Goal: Task Accomplishment & Management: Manage account settings

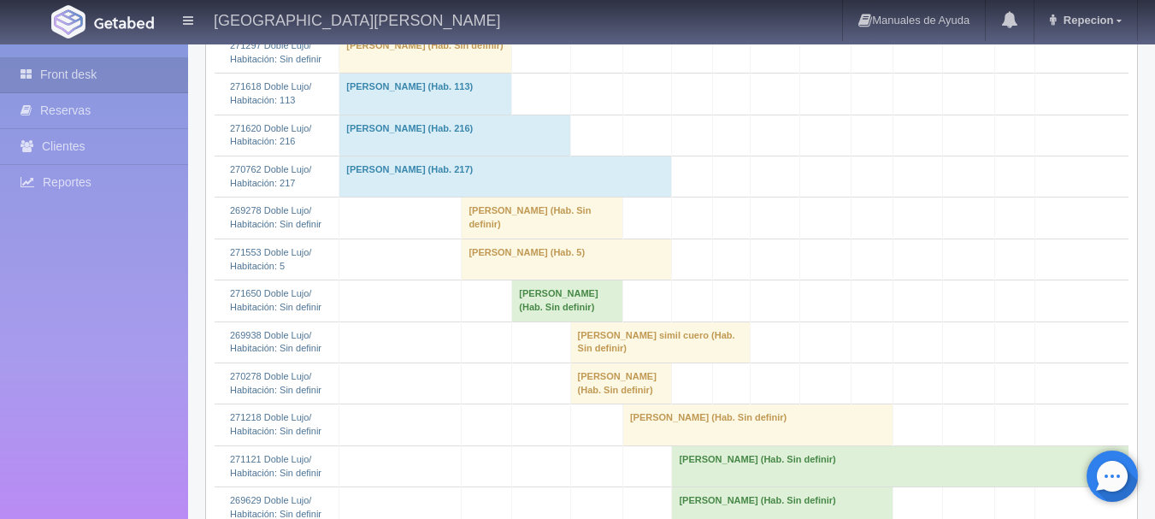
scroll to position [940, 0]
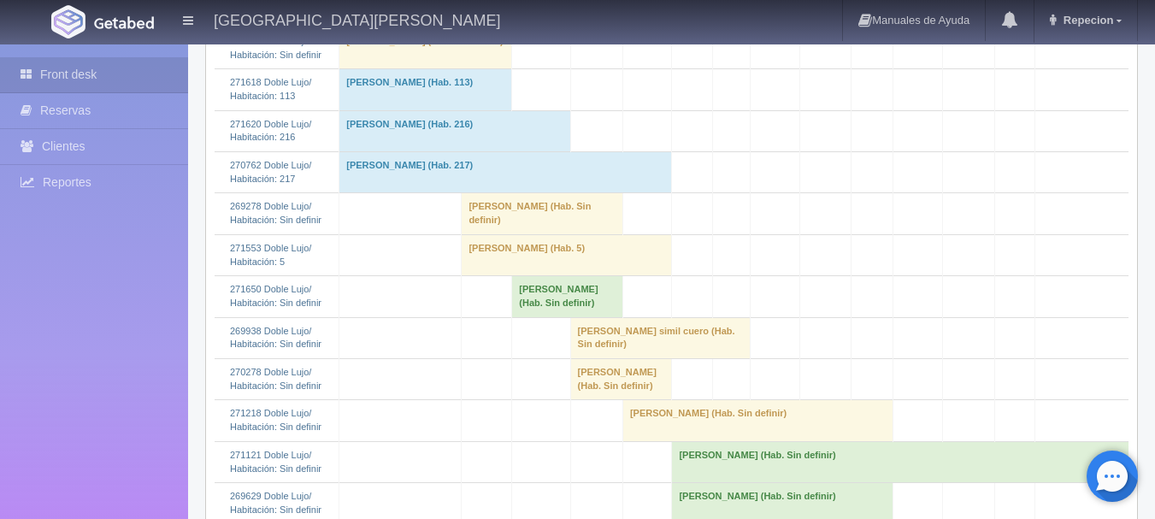
click at [490, 234] on td "Patricia Mendoza Gómez (Hab. Sin definir)" at bounding box center [543, 213] width 162 height 41
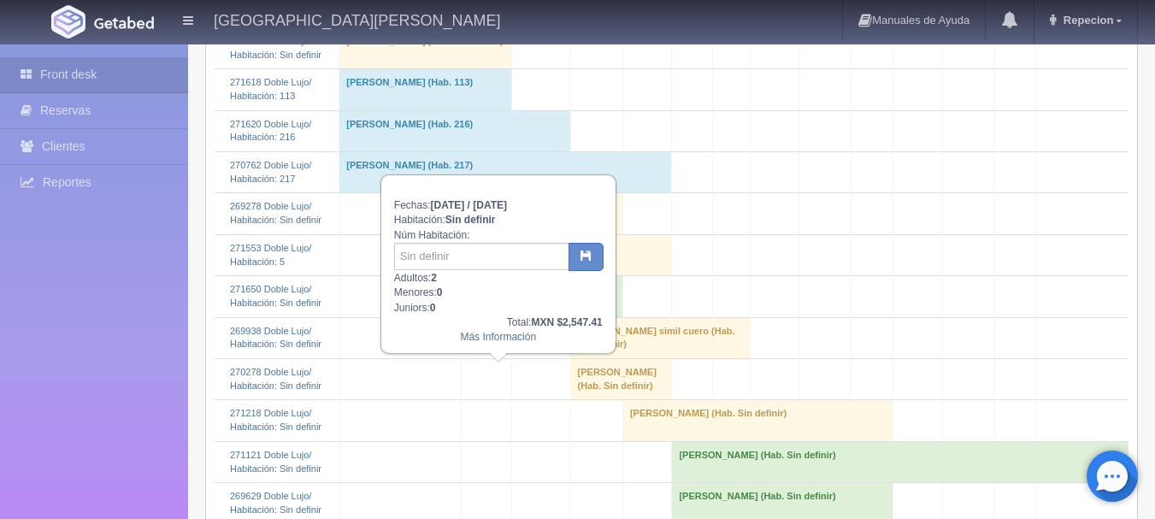
click at [490, 234] on td "Patricia Mendoza Gómez (Hab. Sin definir)" at bounding box center [543, 213] width 162 height 41
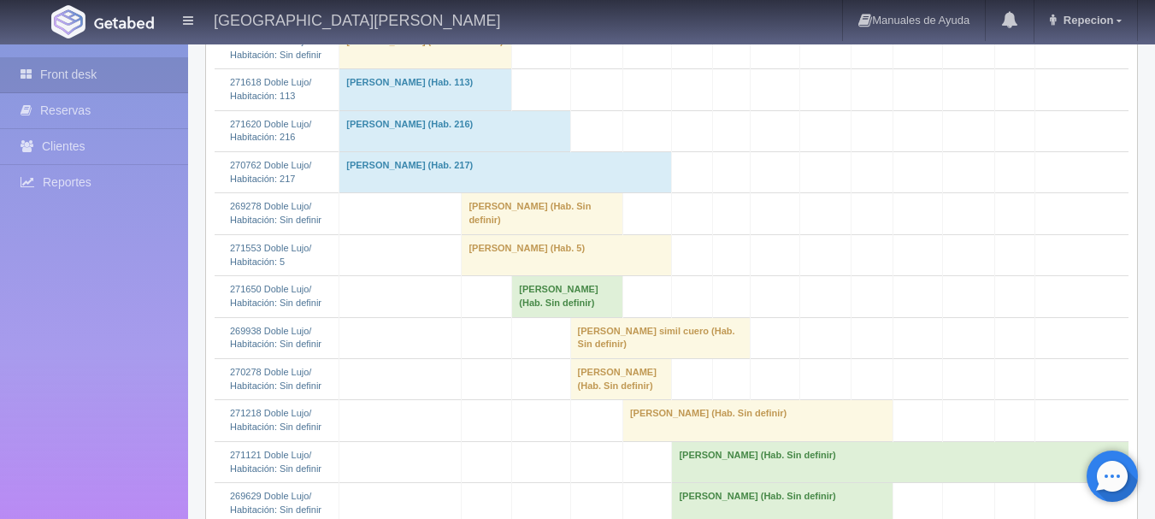
click at [514, 234] on td "[PERSON_NAME] (Hab. Sin definir)" at bounding box center [543, 213] width 162 height 41
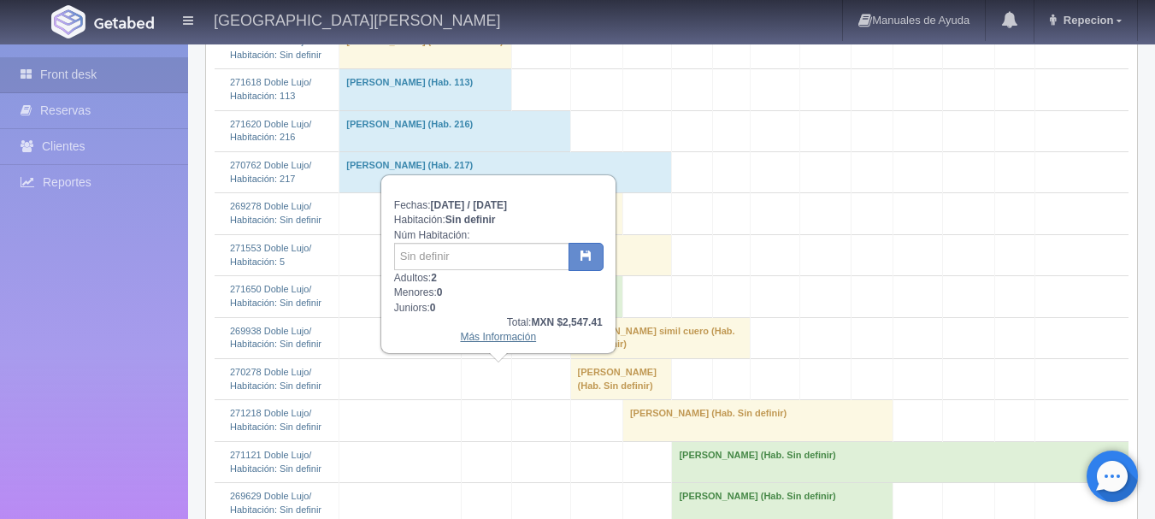
click at [489, 339] on link "Más Información" at bounding box center [498, 337] width 76 height 12
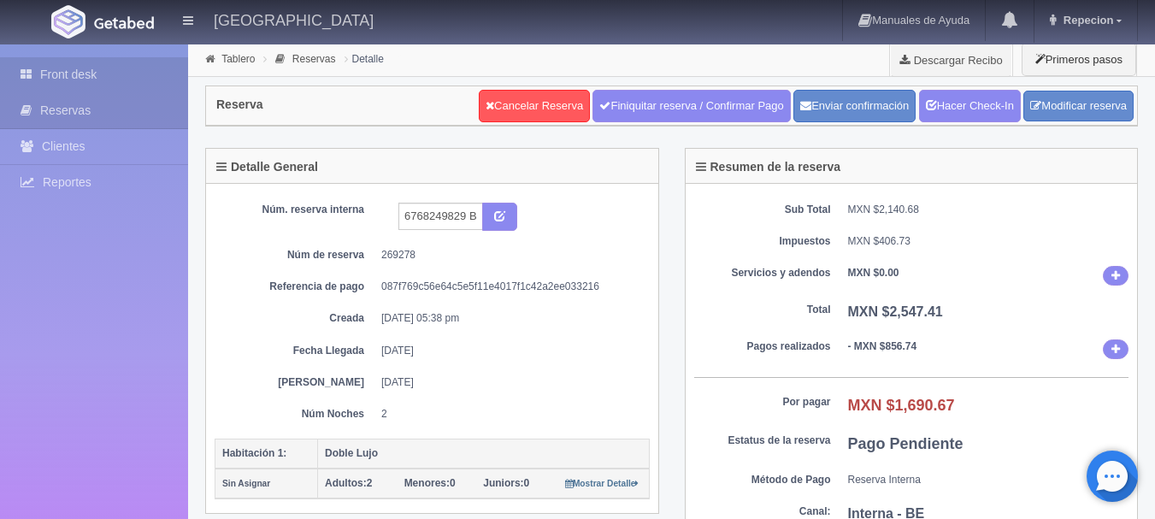
click at [56, 73] on link "Front desk" at bounding box center [94, 74] width 188 height 35
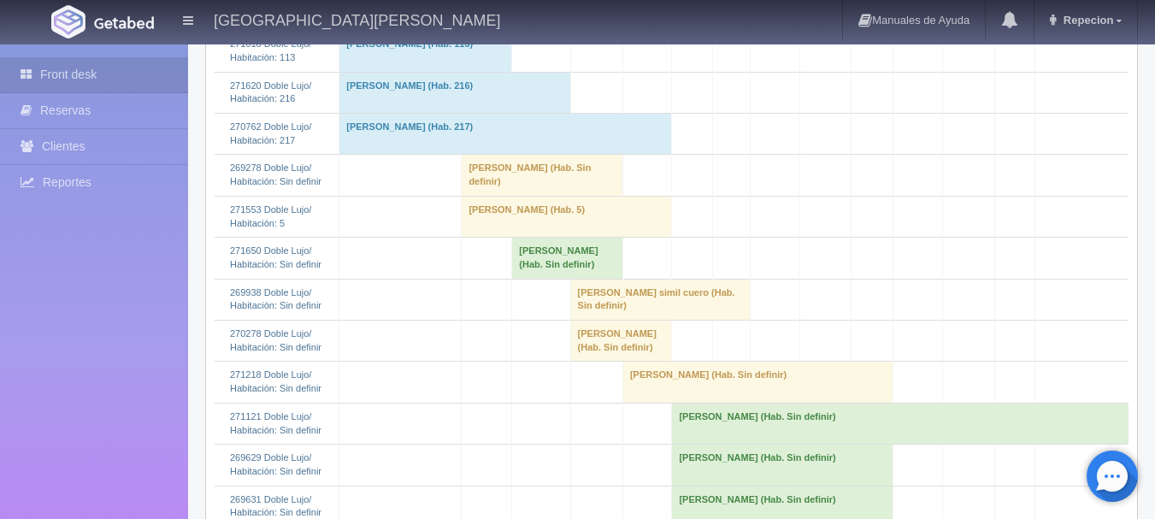
scroll to position [940, 0]
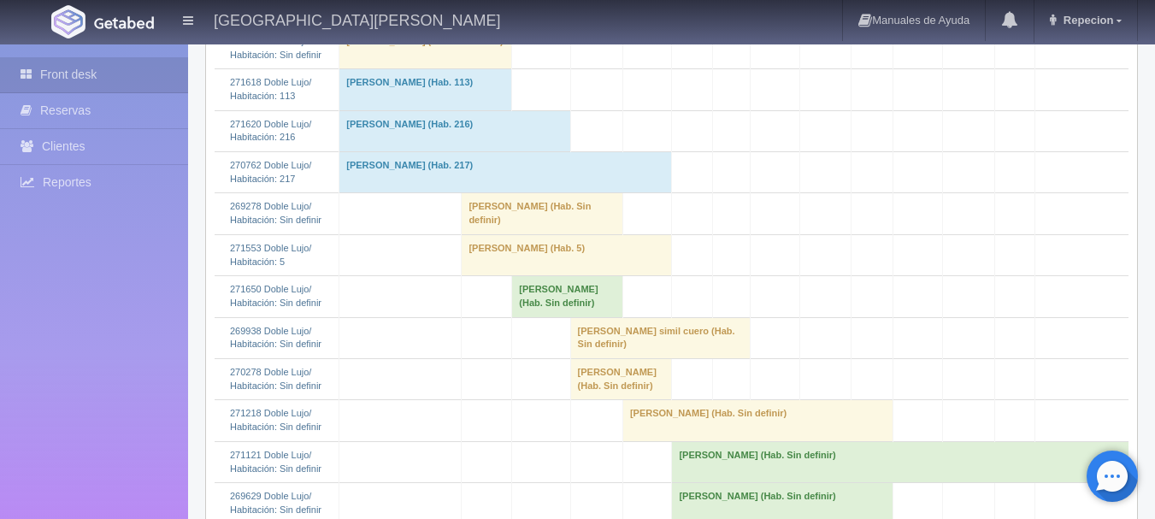
click at [469, 234] on td "Patricia Mendoza Gómez (Hab. Sin definir)" at bounding box center [543, 213] width 162 height 41
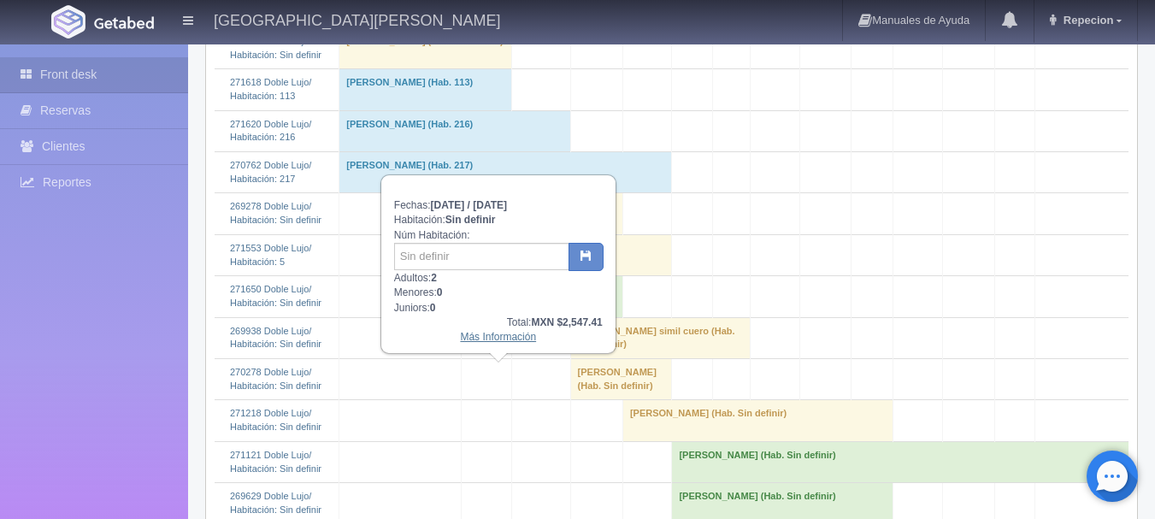
click at [501, 341] on link "Más Información" at bounding box center [498, 337] width 76 height 12
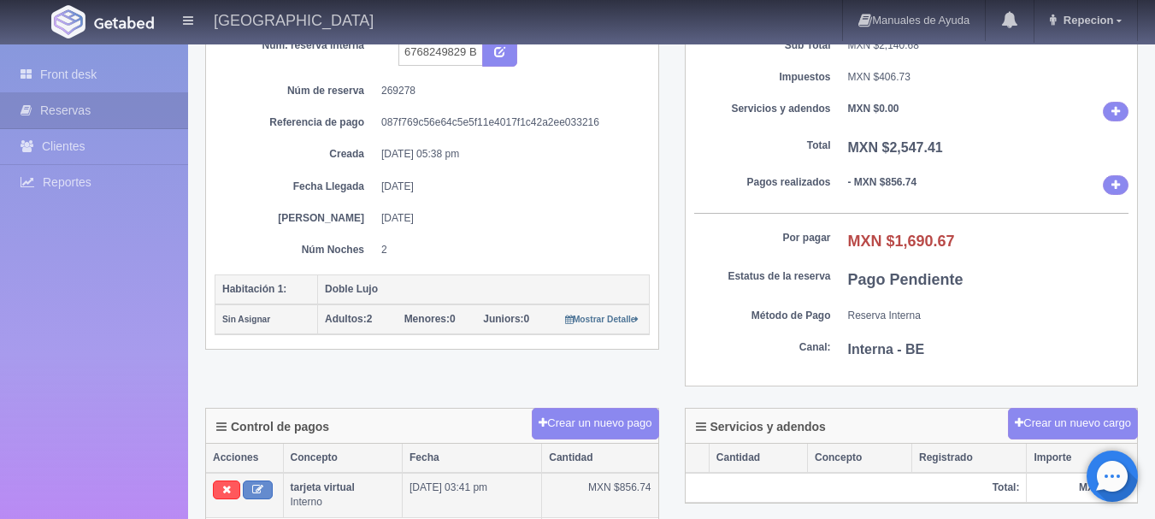
scroll to position [163, 0]
click at [89, 69] on link "Front desk" at bounding box center [94, 74] width 188 height 35
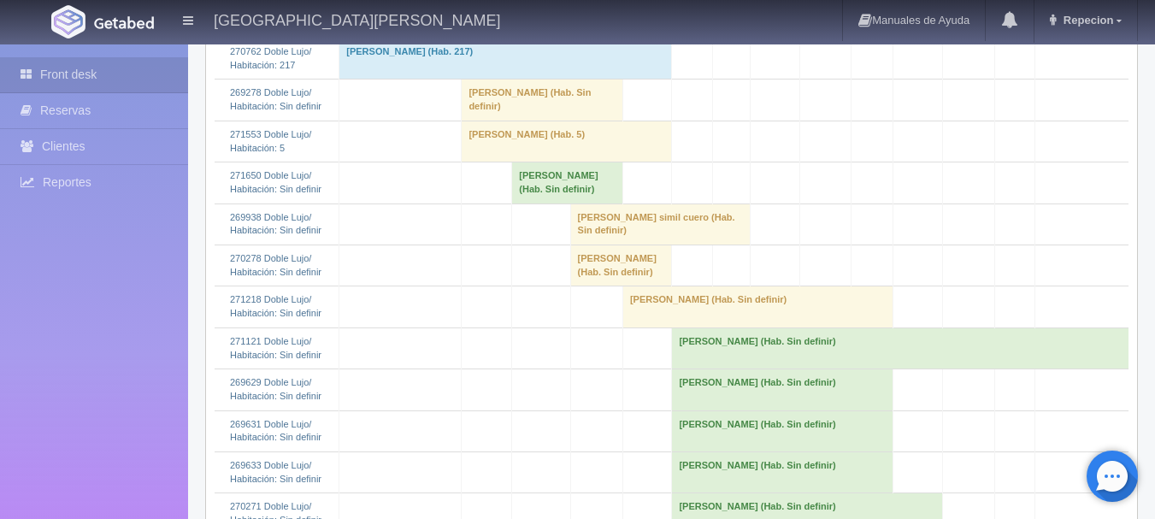
scroll to position [1111, 0]
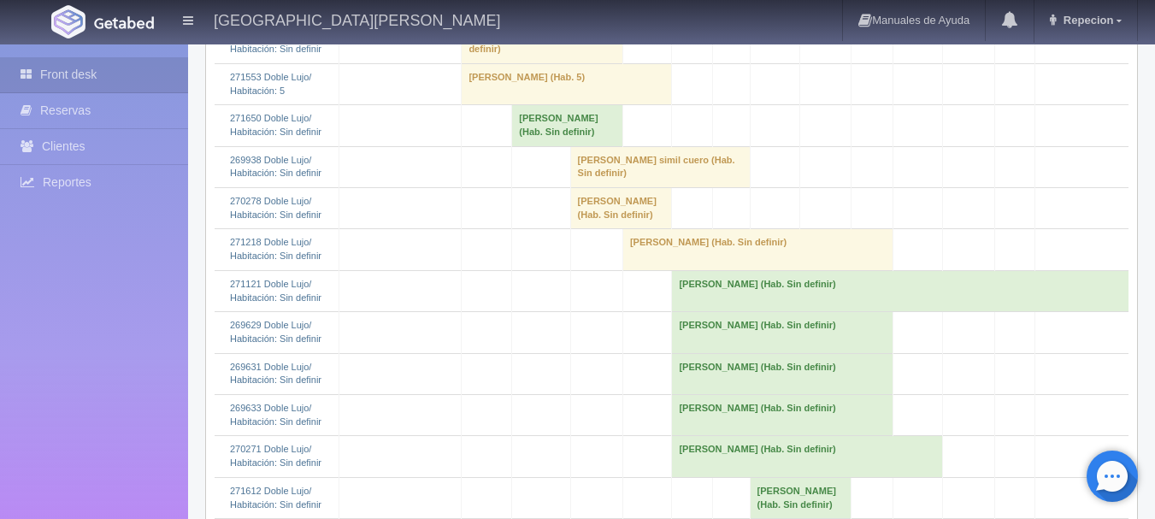
click at [493, 63] on td "[PERSON_NAME] (Hab. Sin definir)" at bounding box center [543, 42] width 162 height 41
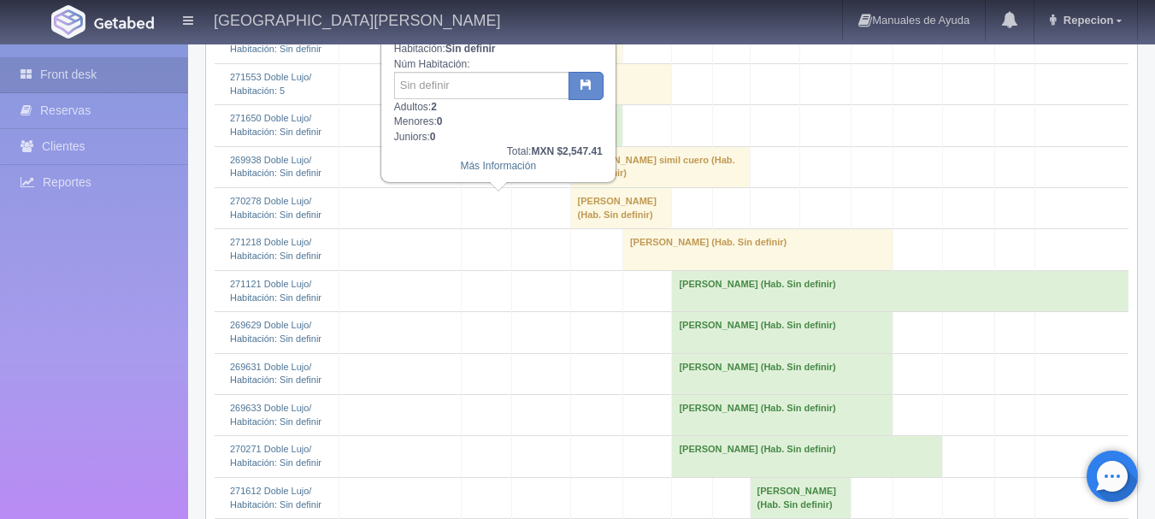
click at [493, 63] on td "[PERSON_NAME] (Hab. Sin definir)" at bounding box center [543, 42] width 162 height 41
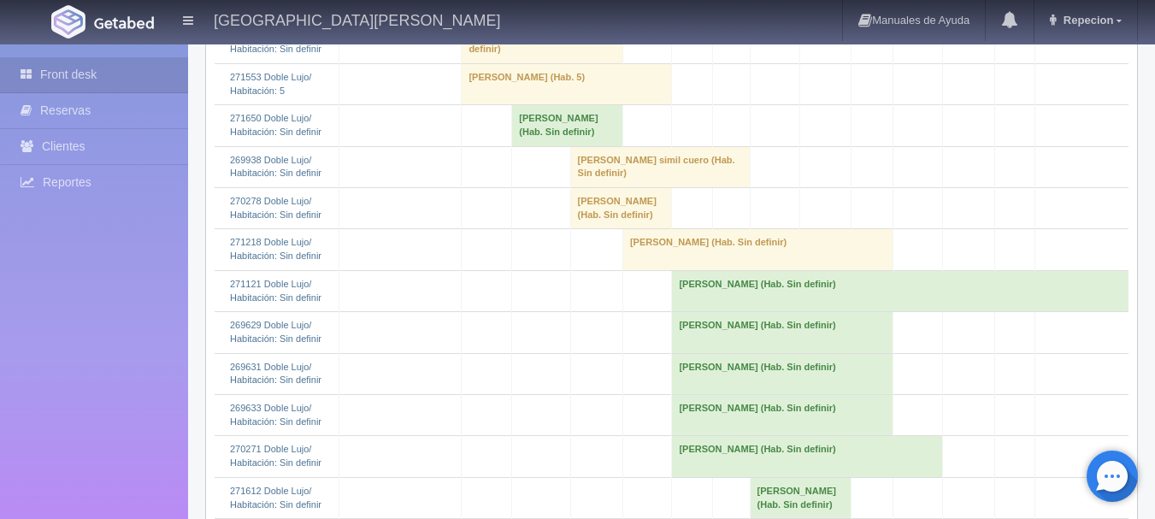
click at [521, 63] on td "[PERSON_NAME] (Hab. Sin definir)" at bounding box center [543, 42] width 162 height 41
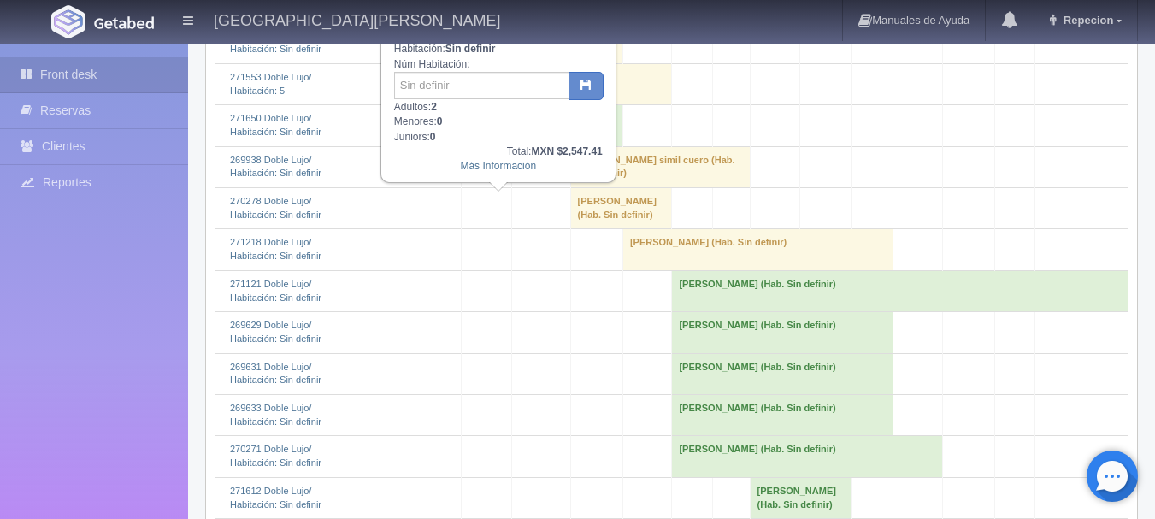
click at [518, 63] on td "[PERSON_NAME] (Hab. Sin definir)" at bounding box center [543, 42] width 162 height 41
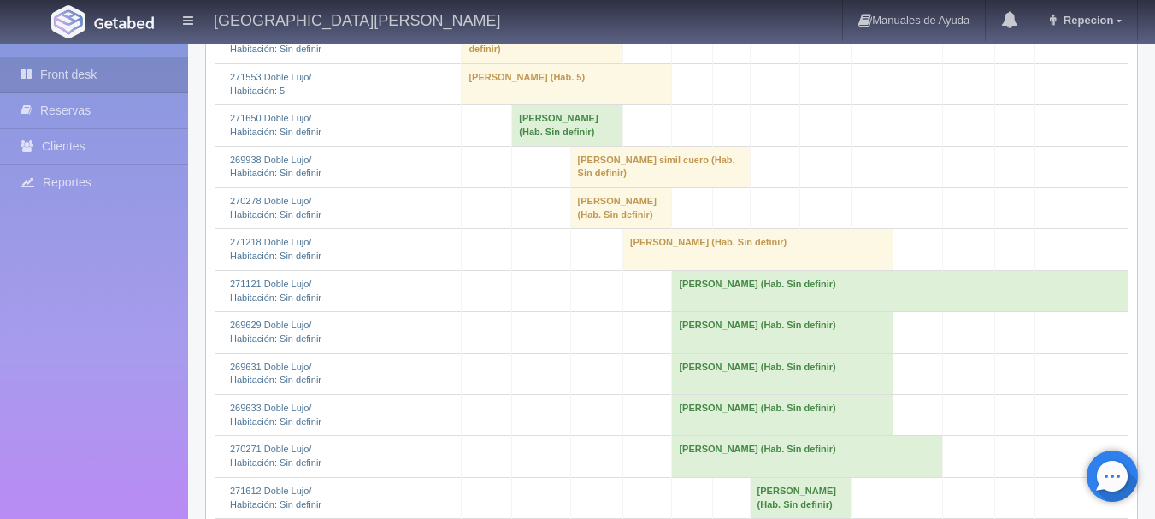
click at [472, 63] on td "[PERSON_NAME] (Hab. Sin definir)" at bounding box center [543, 42] width 162 height 41
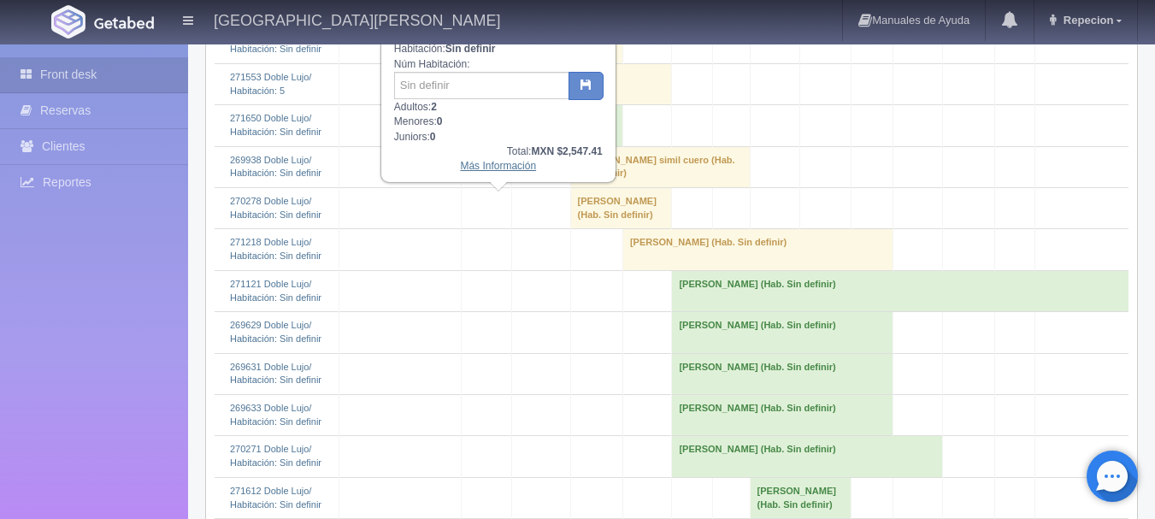
click at [500, 172] on link "Más Información" at bounding box center [498, 166] width 76 height 12
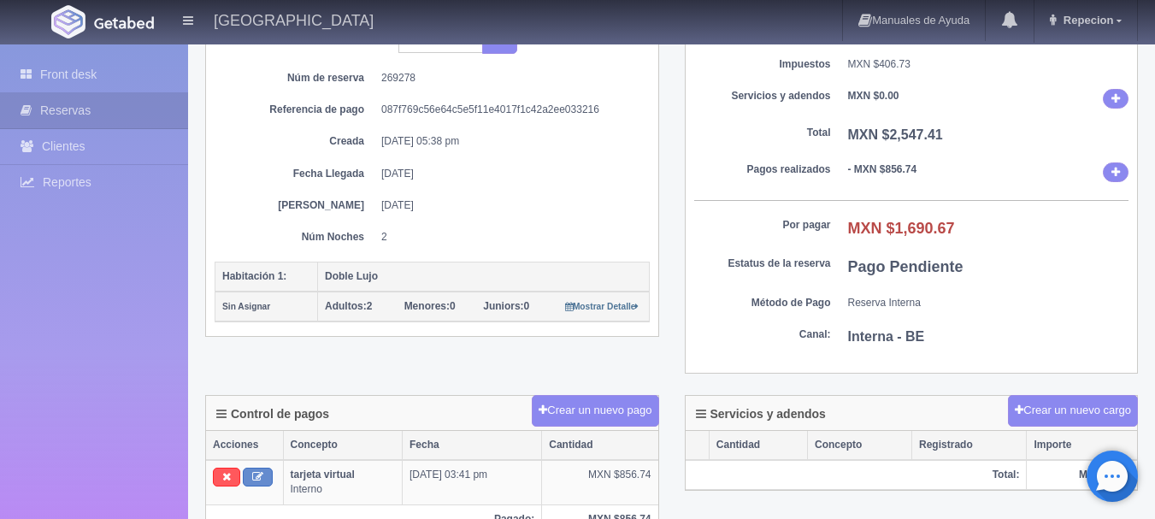
scroll to position [171, 0]
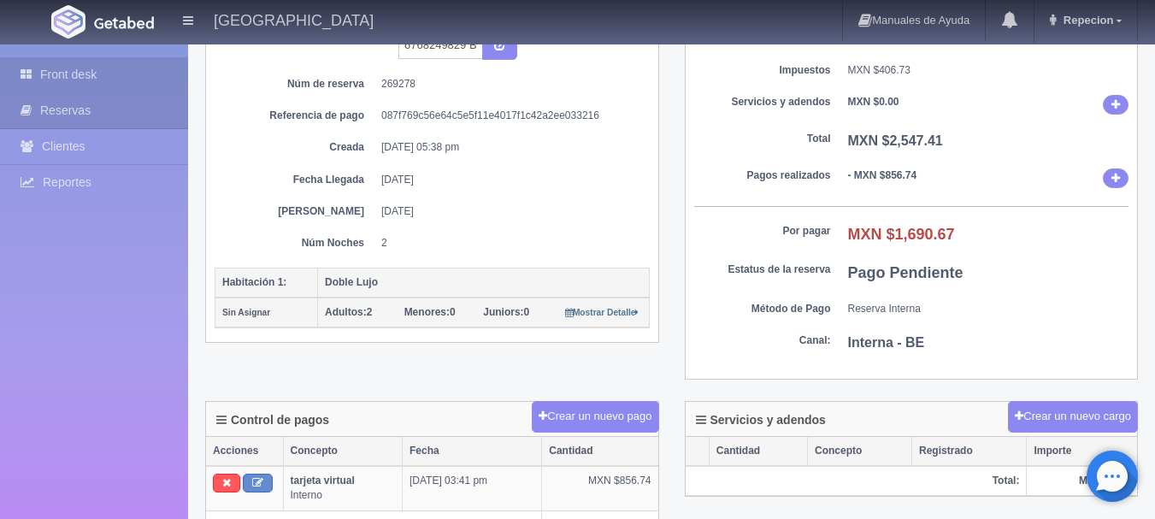
click at [68, 67] on link "Front desk" at bounding box center [94, 74] width 188 height 35
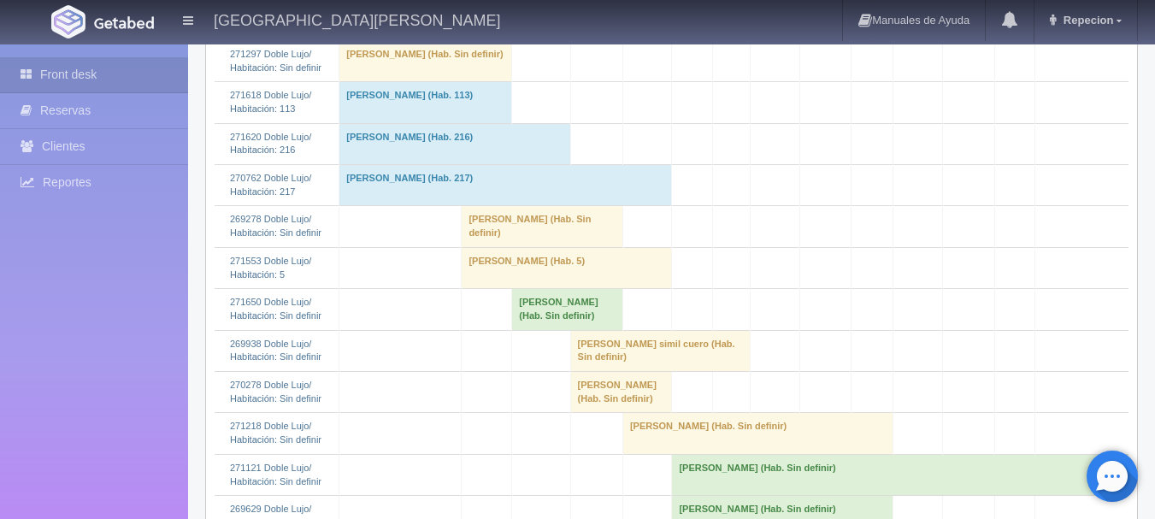
scroll to position [940, 0]
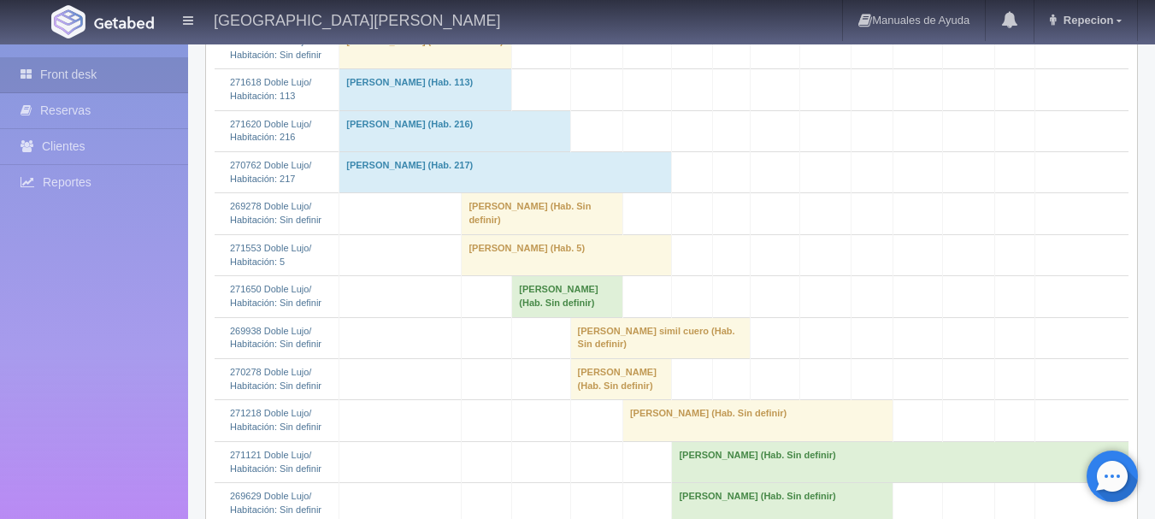
click at [462, 234] on td "[PERSON_NAME] (Hab. Sin definir)" at bounding box center [543, 213] width 162 height 41
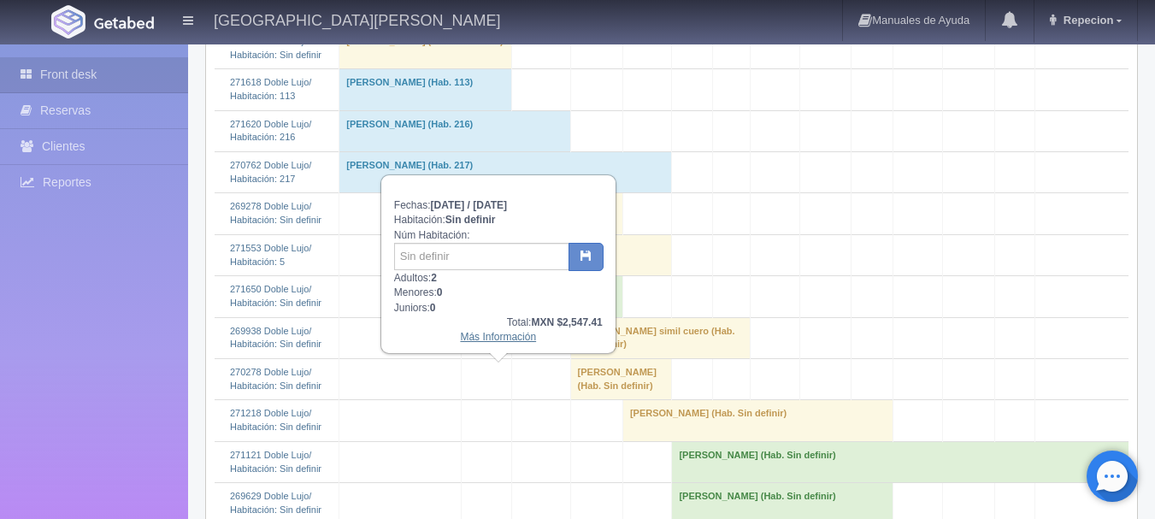
click at [489, 342] on link "Más Información" at bounding box center [498, 337] width 76 height 12
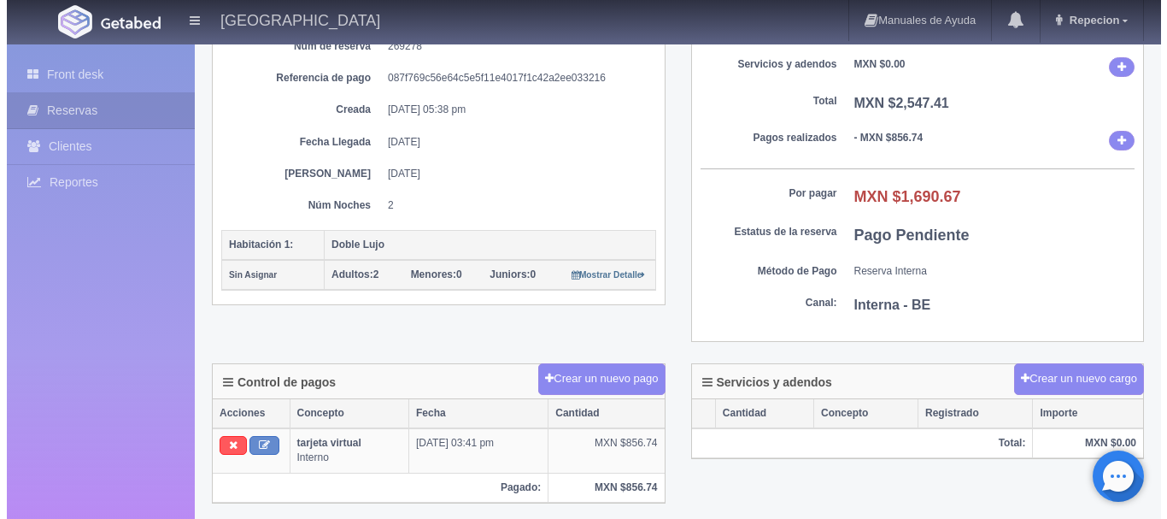
scroll to position [256, 0]
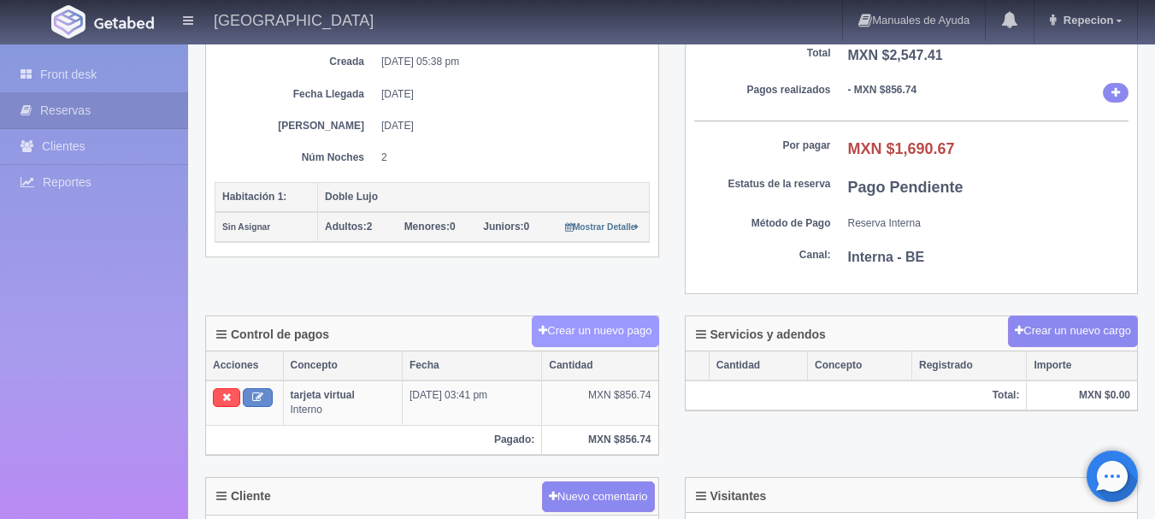
click at [591, 327] on button "Crear un nuevo pago" at bounding box center [595, 331] width 126 height 32
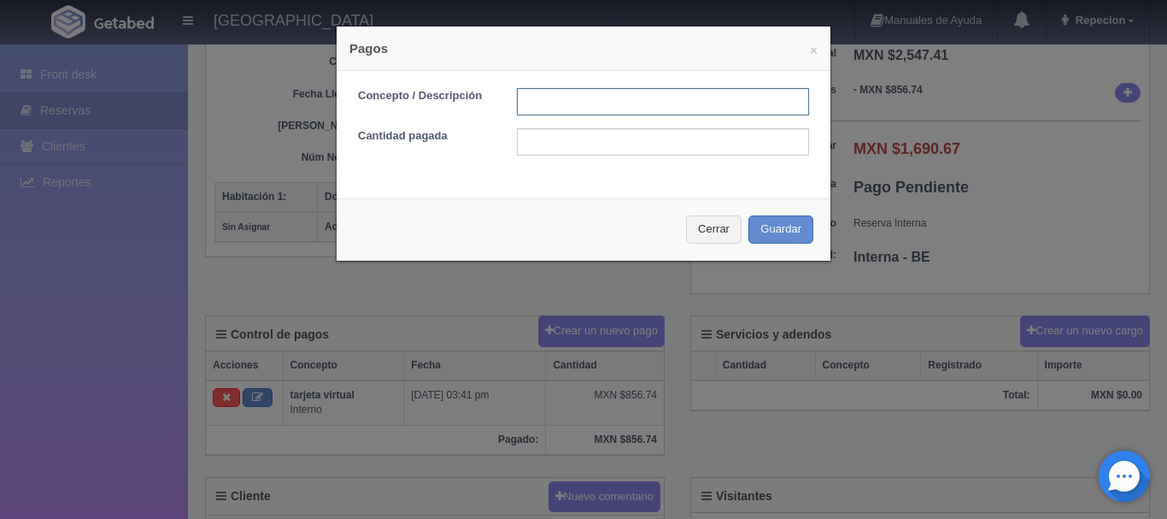
click at [635, 101] on input "text" at bounding box center [663, 101] width 292 height 27
type input "41"
click at [566, 144] on input "text" at bounding box center [663, 141] width 292 height 27
type input "1690.67"
click at [769, 236] on button "Guardar" at bounding box center [781, 229] width 65 height 28
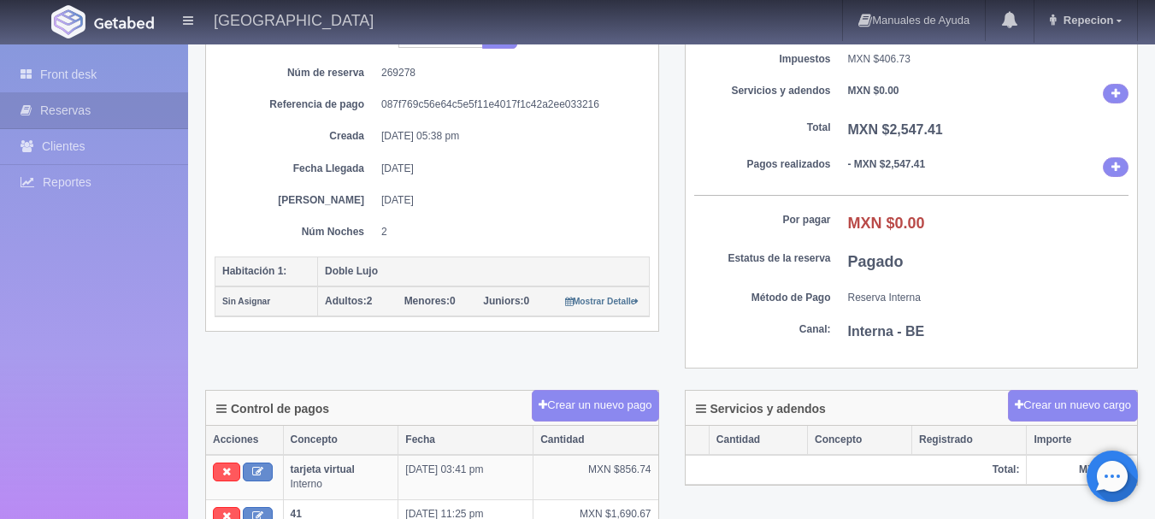
scroll to position [85, 0]
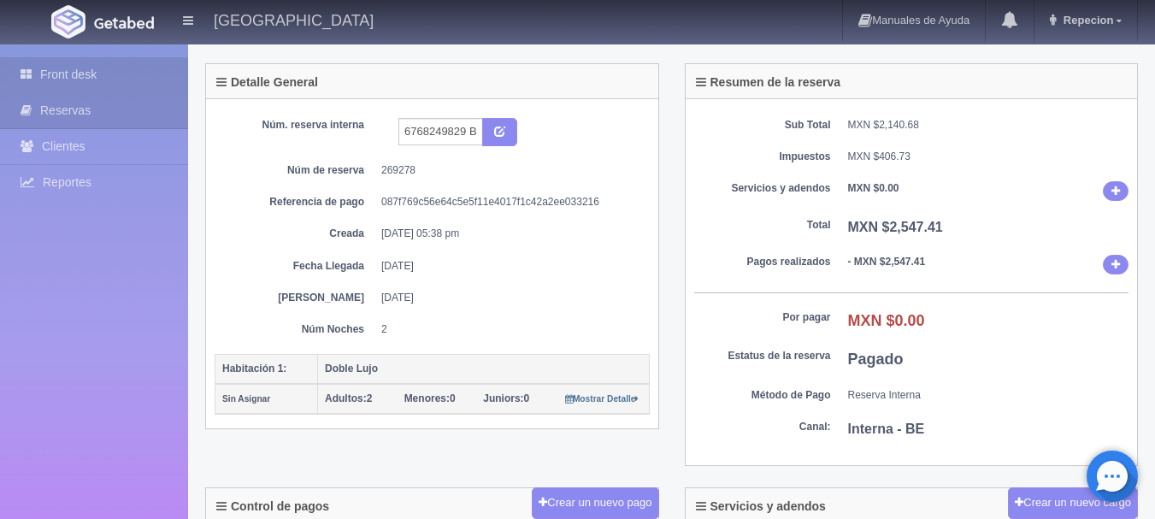
click at [65, 60] on link "Front desk" at bounding box center [94, 74] width 188 height 35
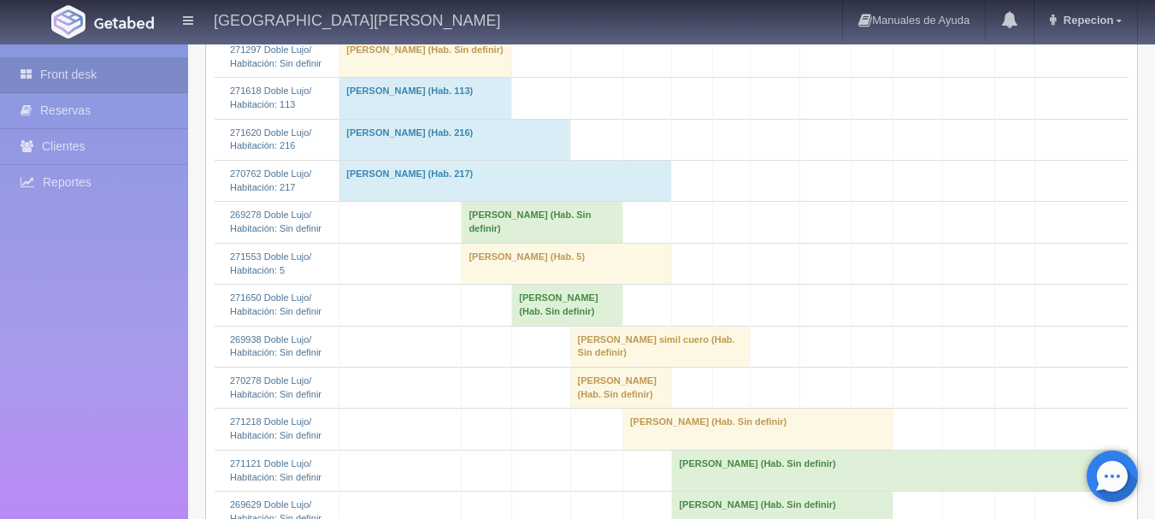
scroll to position [940, 0]
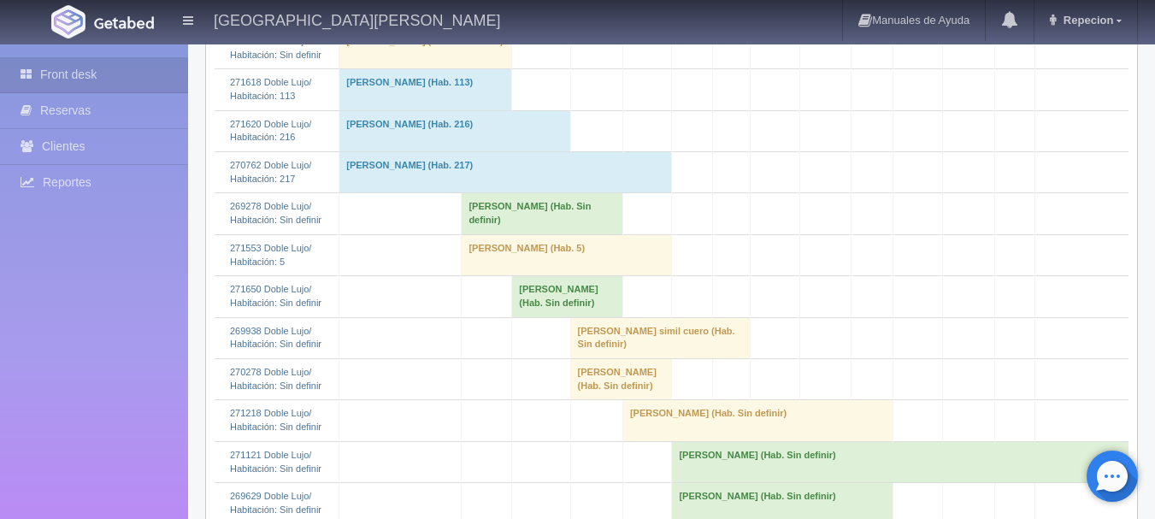
click at [462, 234] on td "Patricia Mendoza Gómez (Hab. Sin definir)" at bounding box center [543, 213] width 162 height 41
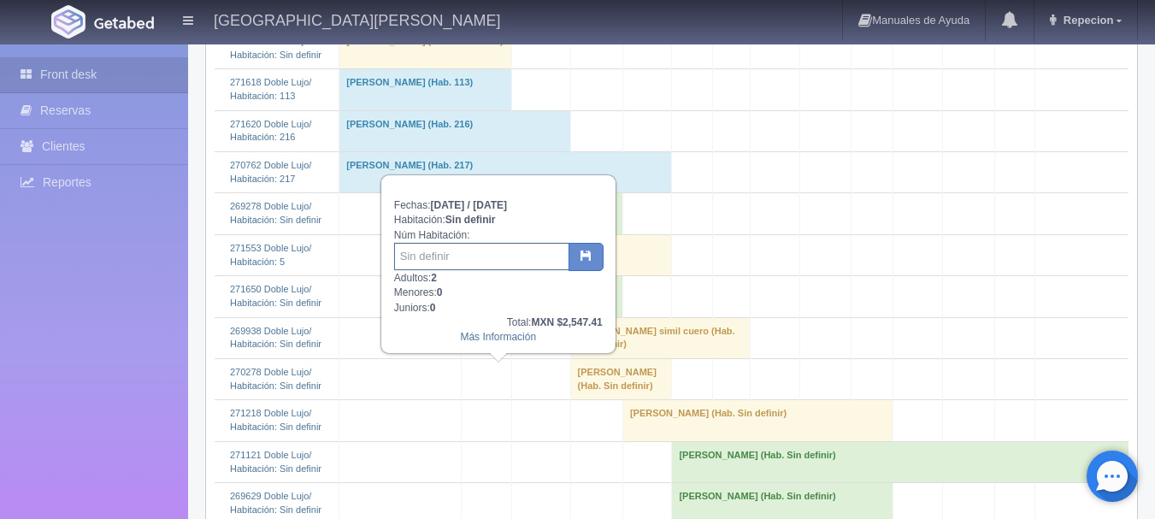
click at [487, 262] on input "text" at bounding box center [481, 256] width 175 height 27
type input "41"
click at [579, 262] on button "button" at bounding box center [585, 257] width 35 height 29
